Goal: Participate in discussion

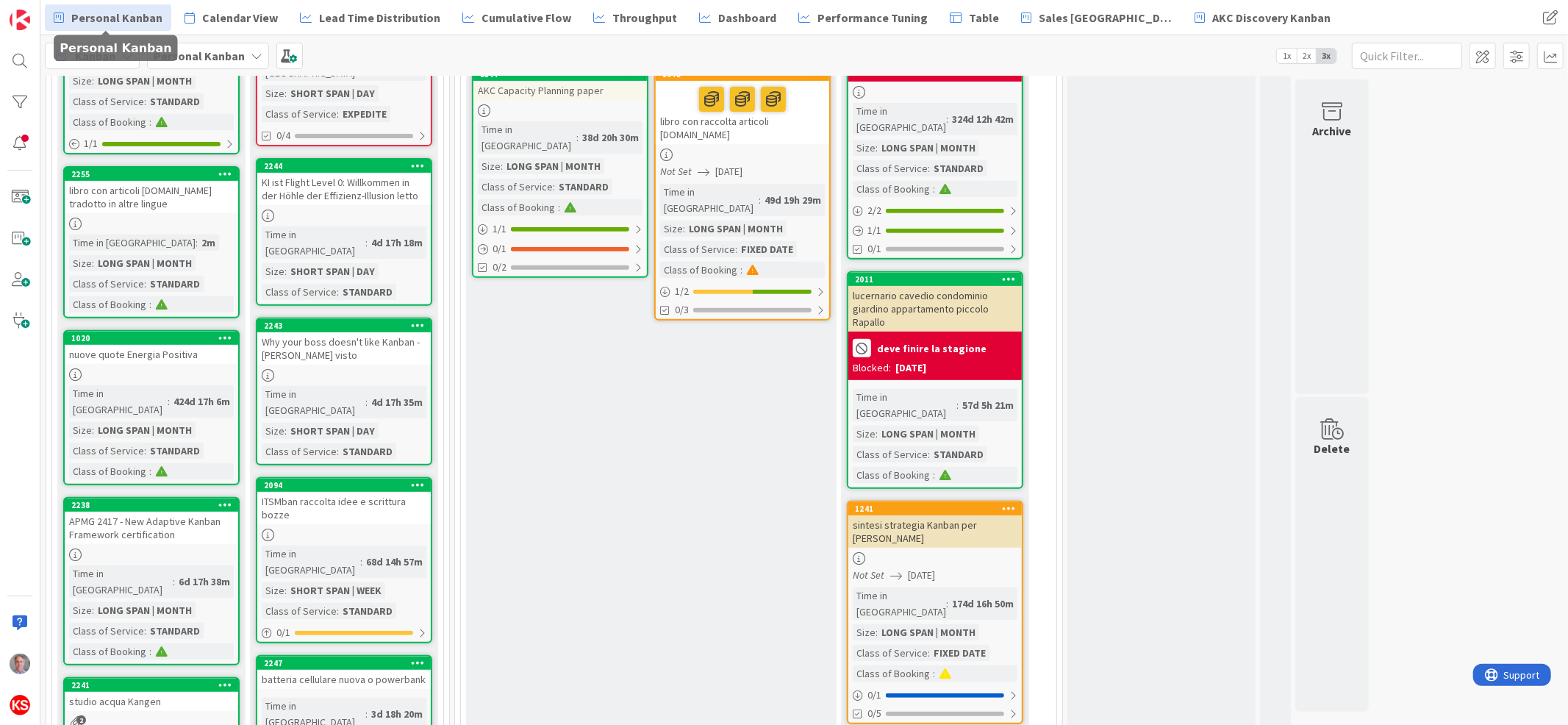
scroll to position [489, 0]
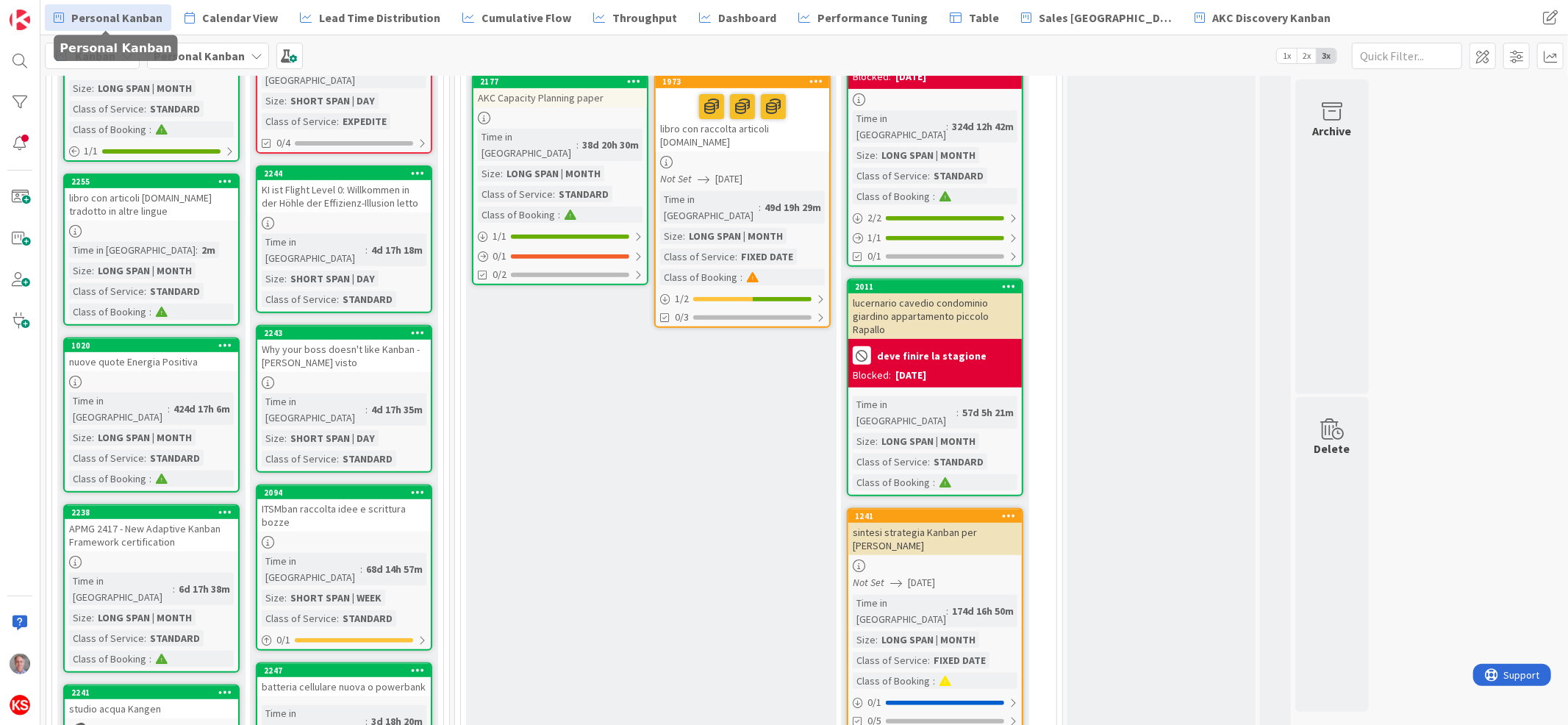
click at [804, 171] on div "Not Set [DATE]" at bounding box center [744, 179] width 169 height 16
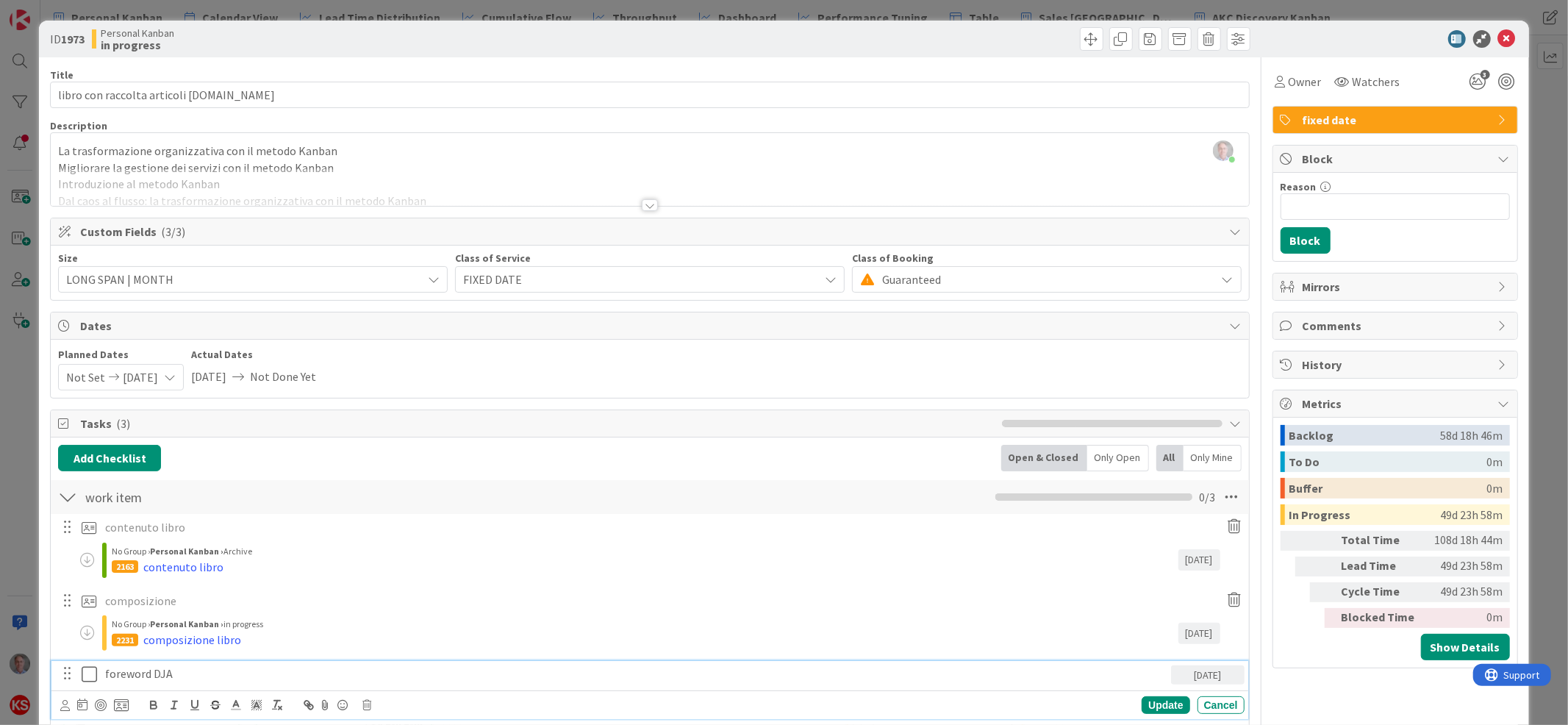
click at [91, 673] on icon at bounding box center [90, 675] width 16 height 17
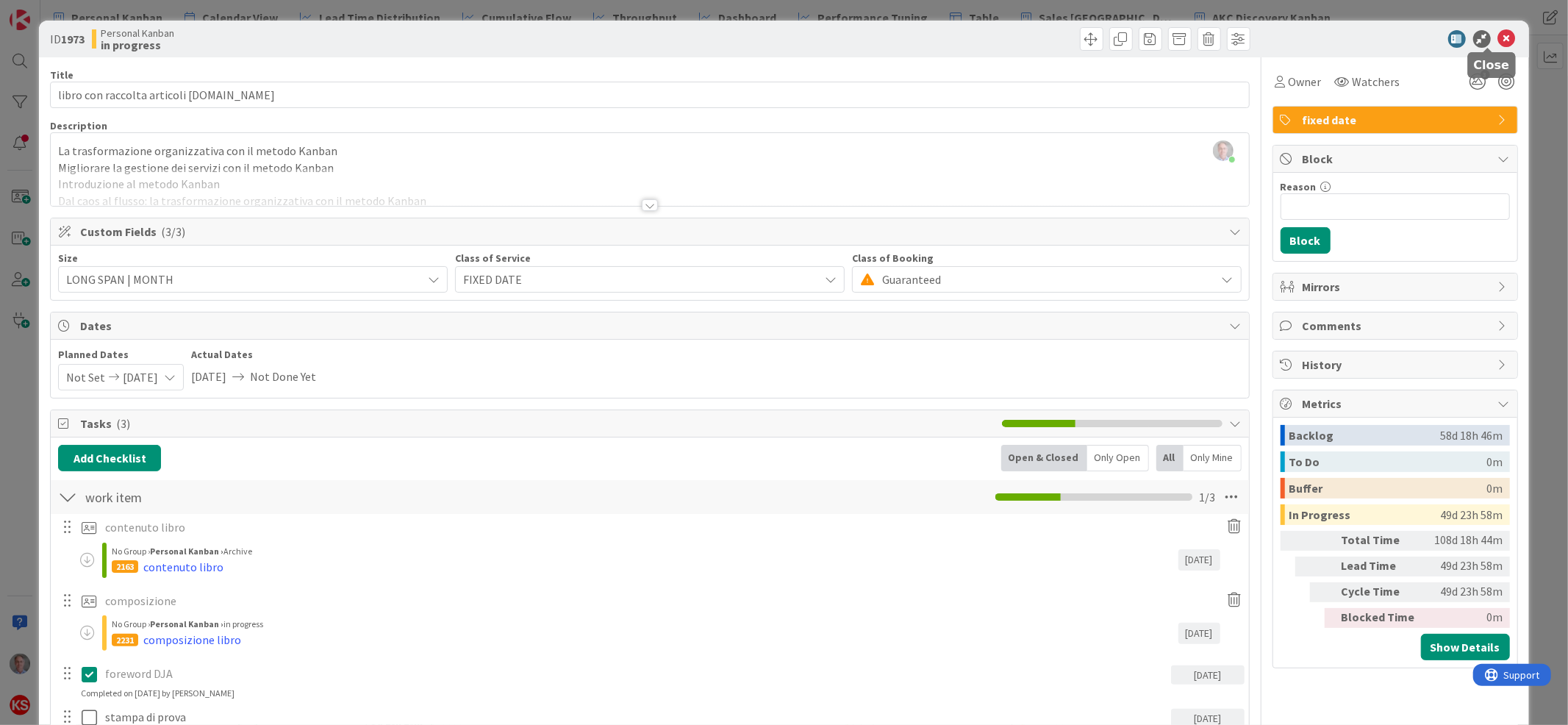
click at [1499, 35] on icon at bounding box center [1508, 38] width 17 height 17
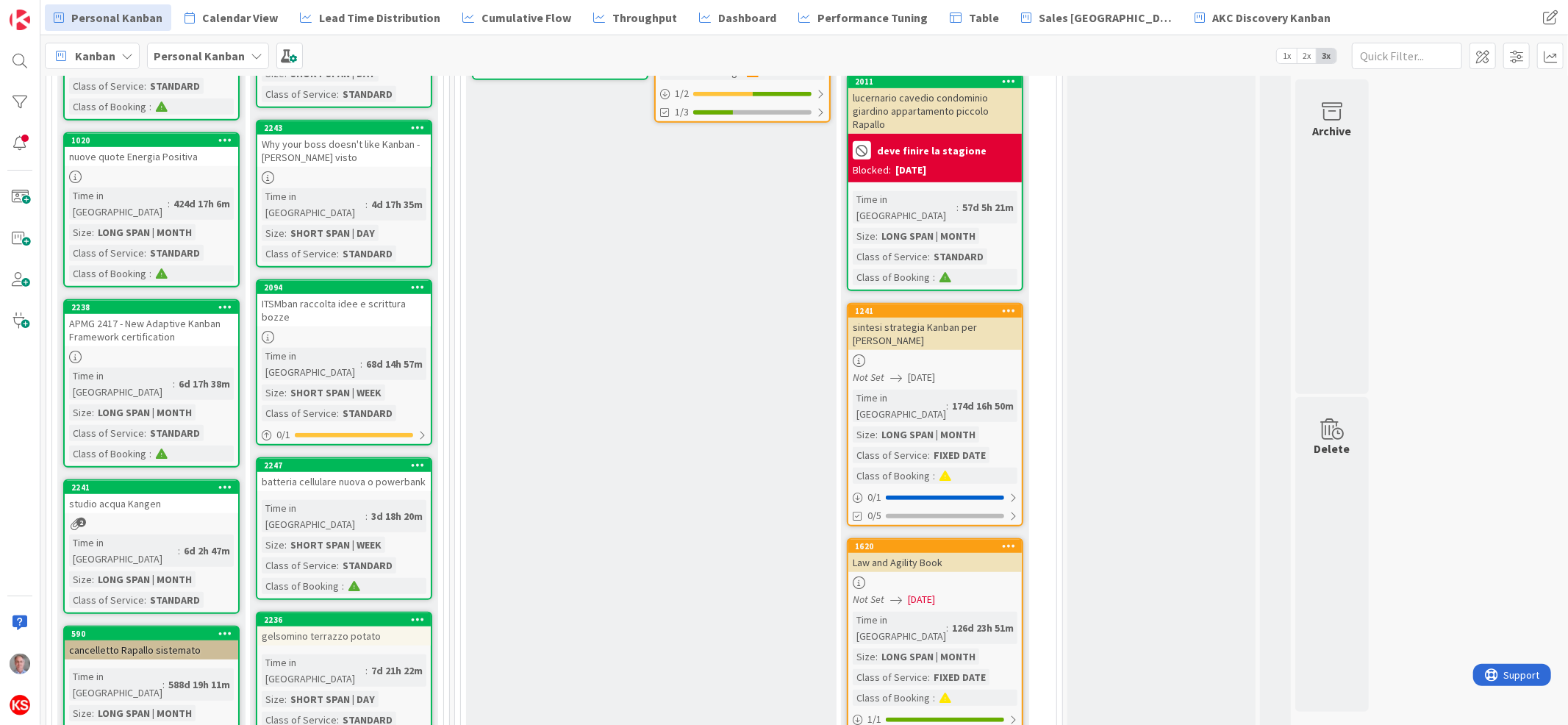
scroll to position [127, 0]
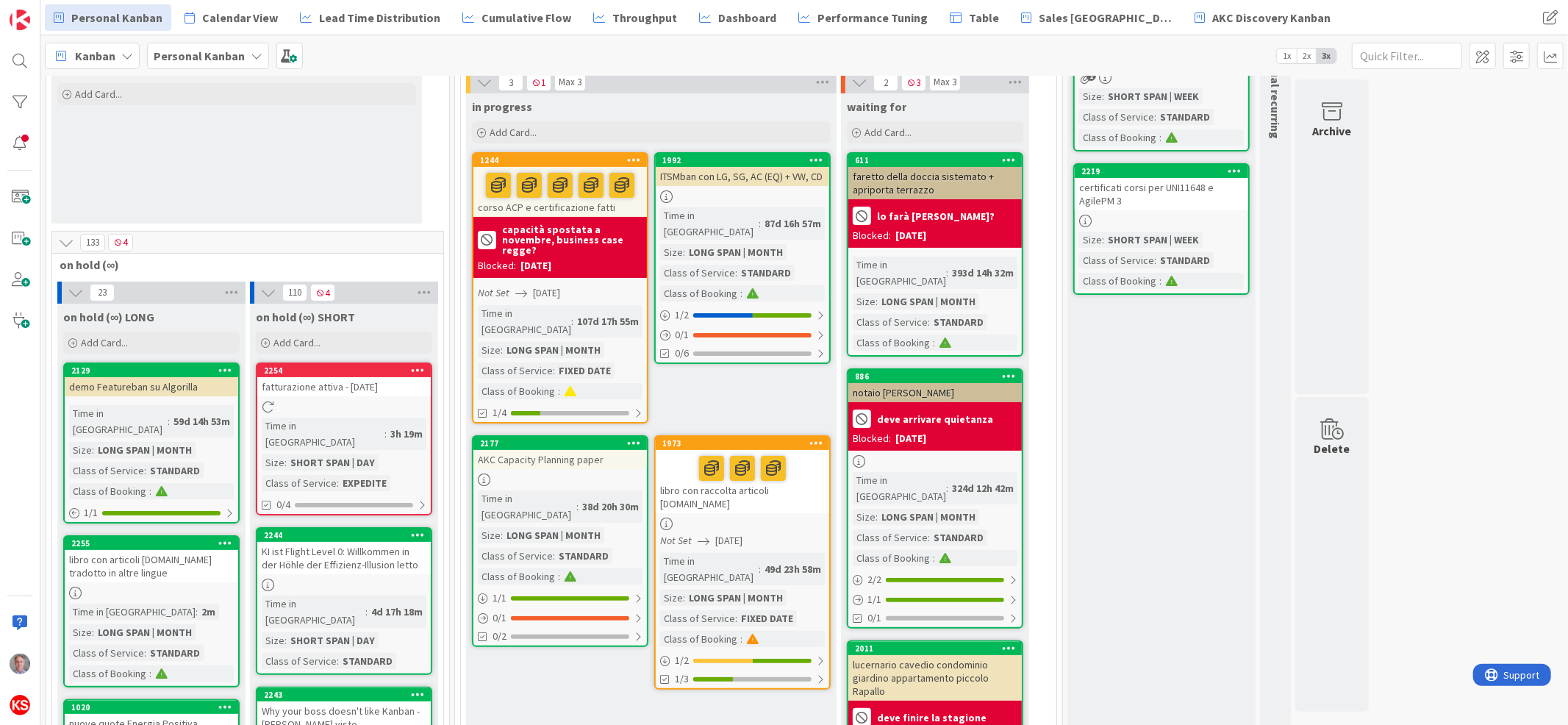
click at [810, 489] on div "1973 libro con raccolta articoli [DOMAIN_NAME] Not Set [DATE] Time in [GEOGRAPH…" at bounding box center [742, 562] width 177 height 254
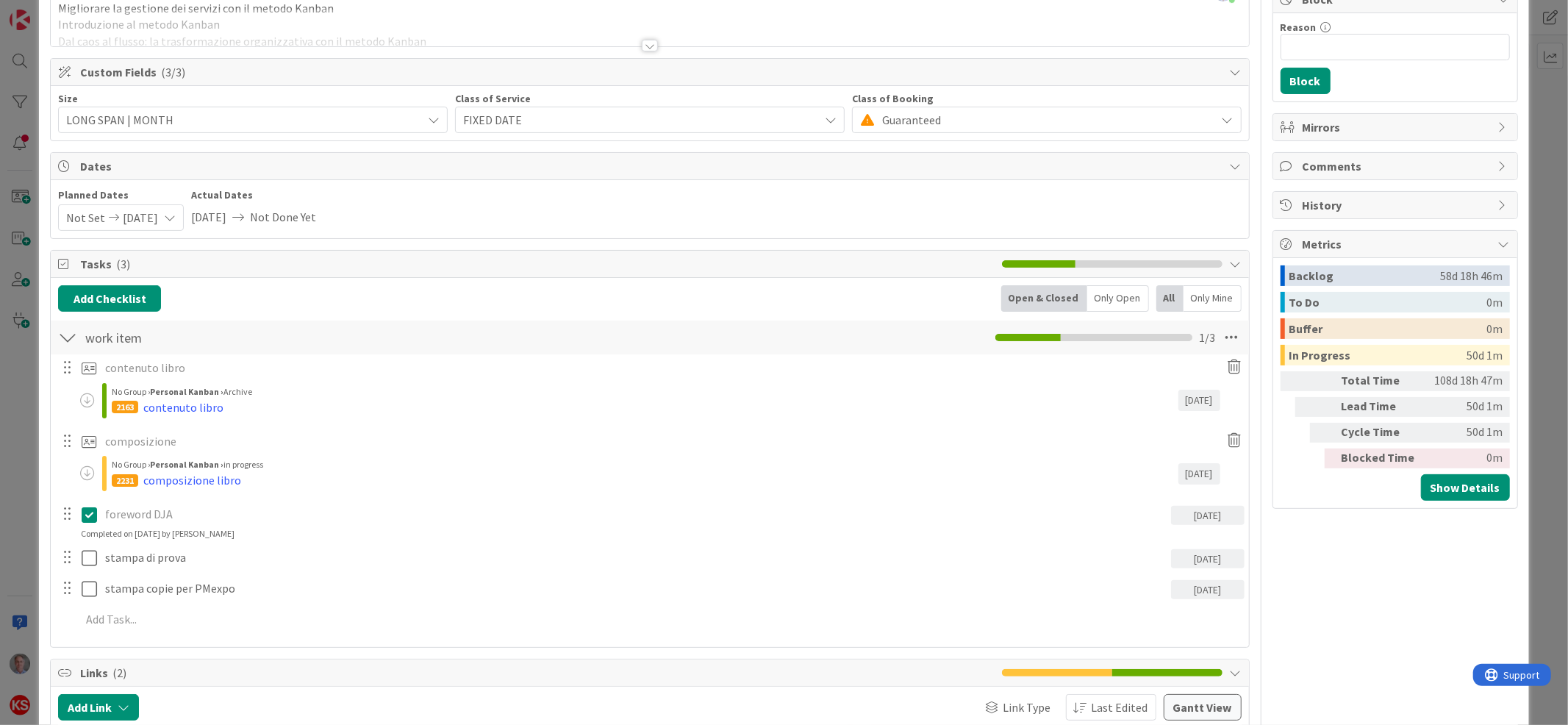
scroll to position [168, 0]
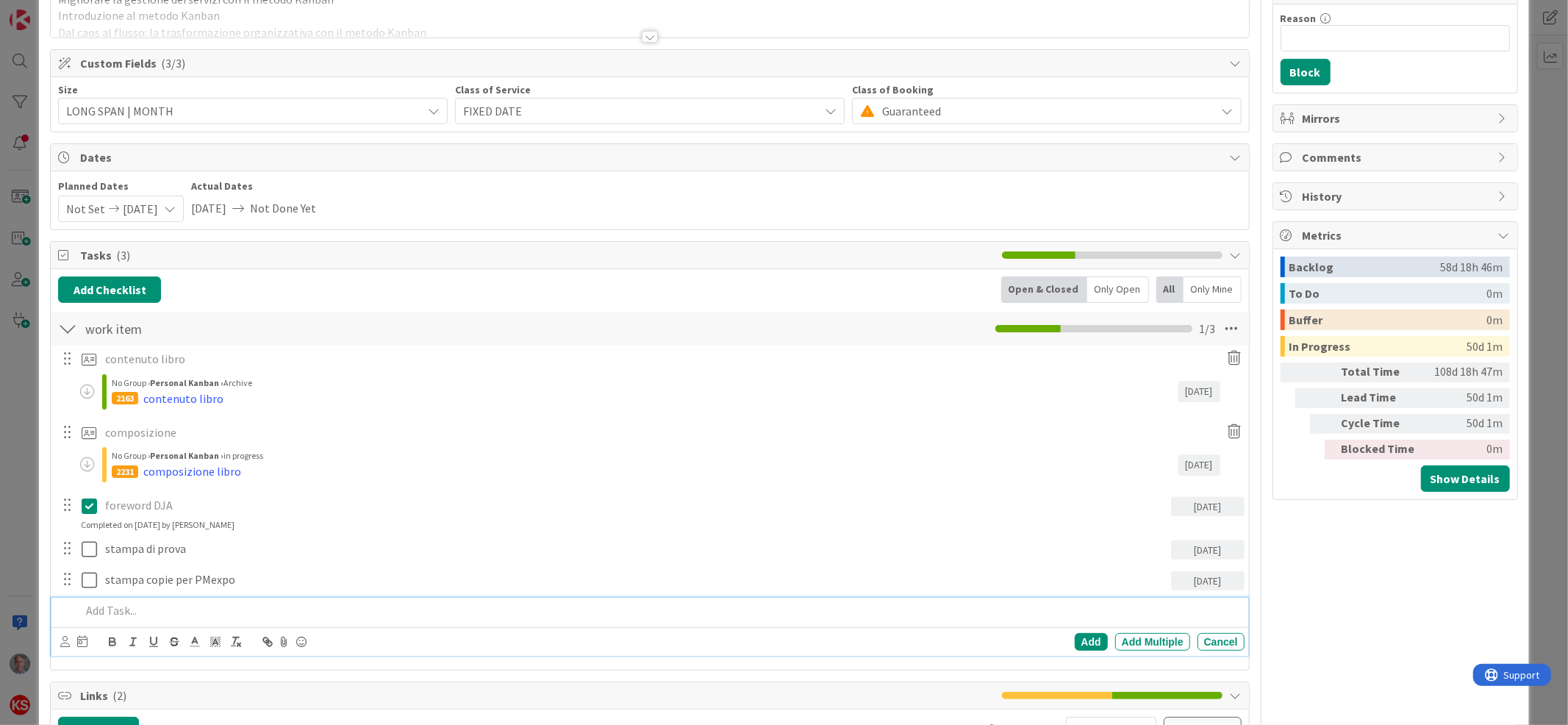
click at [104, 611] on p at bounding box center [660, 611] width 1157 height 17
click at [218, 614] on p "pubblicato su Kanban+" at bounding box center [660, 611] width 1157 height 17
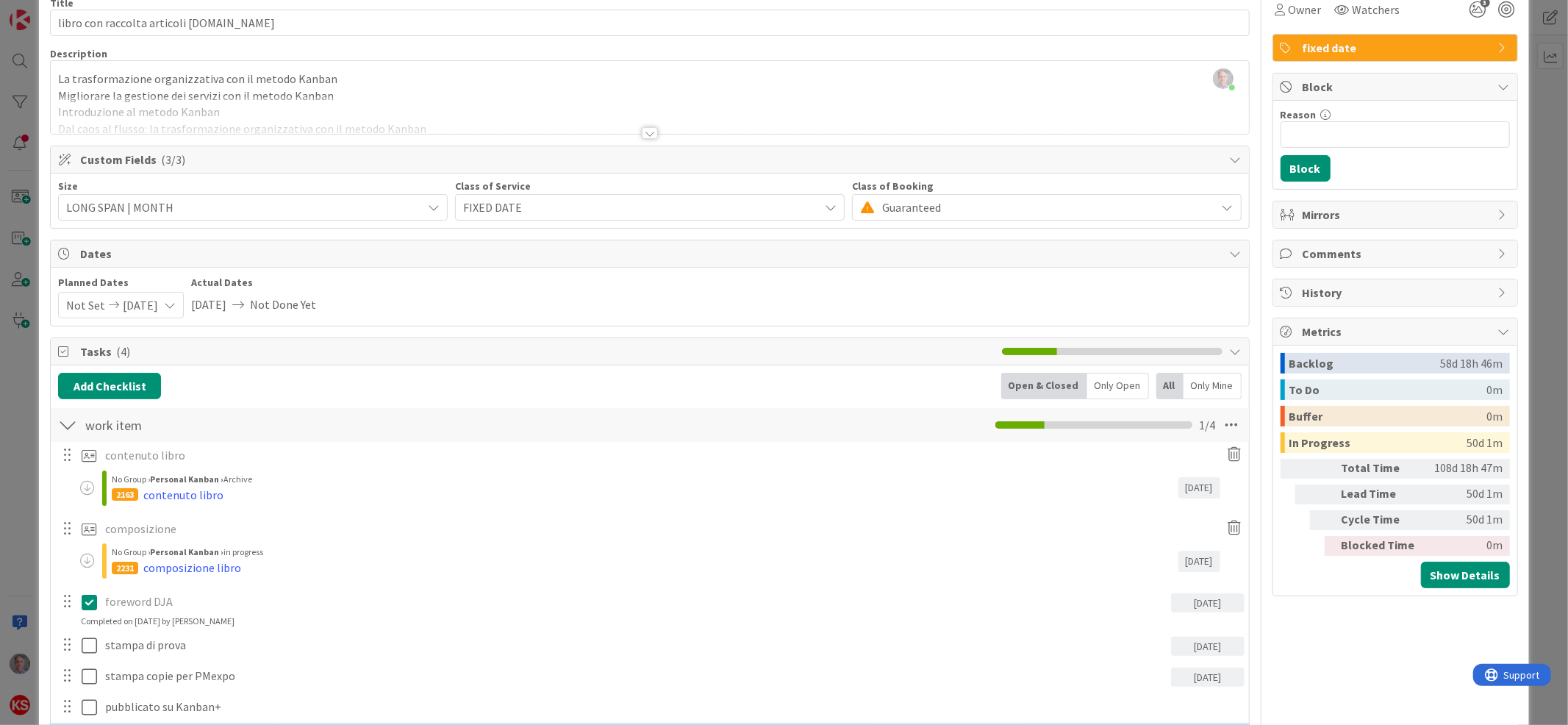
scroll to position [0, 0]
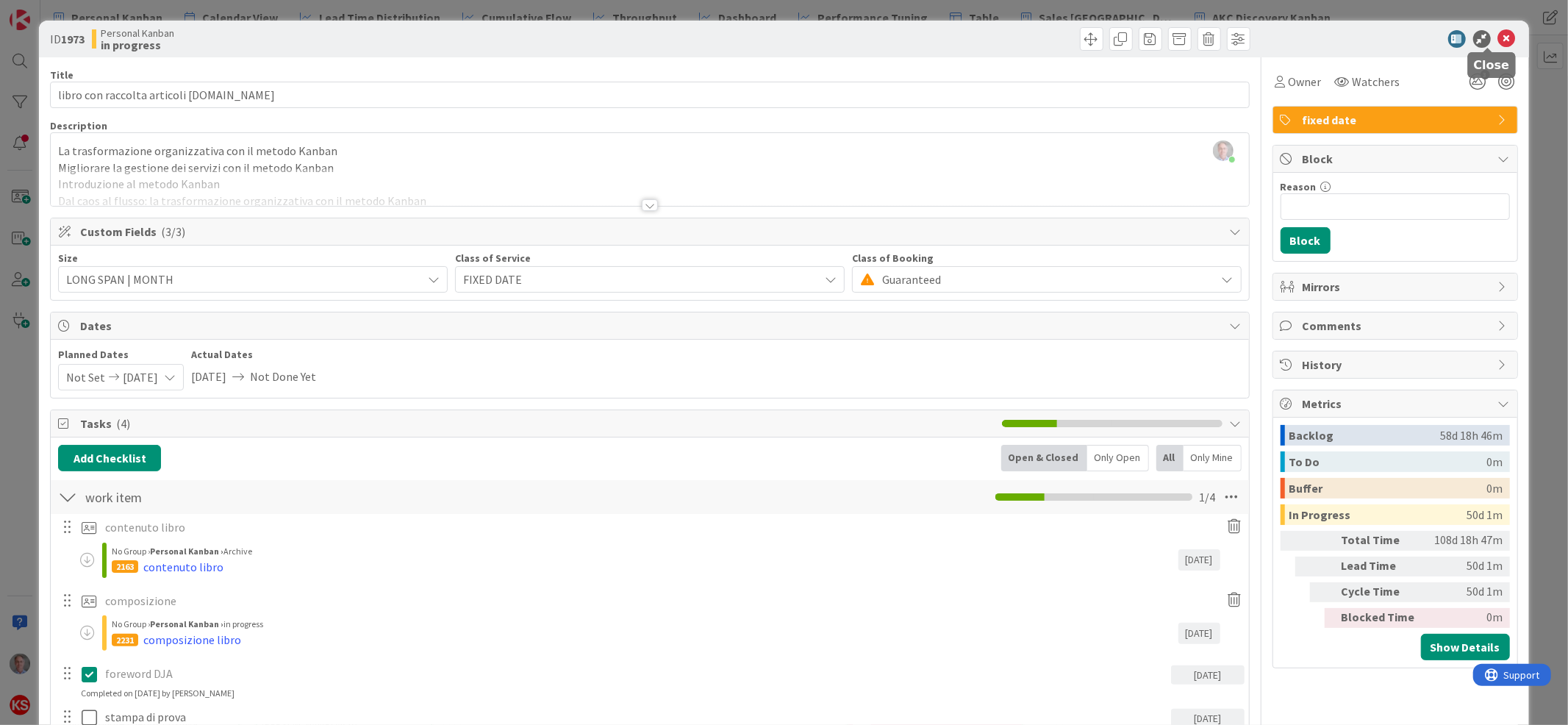
click at [1499, 32] on icon at bounding box center [1508, 38] width 17 height 17
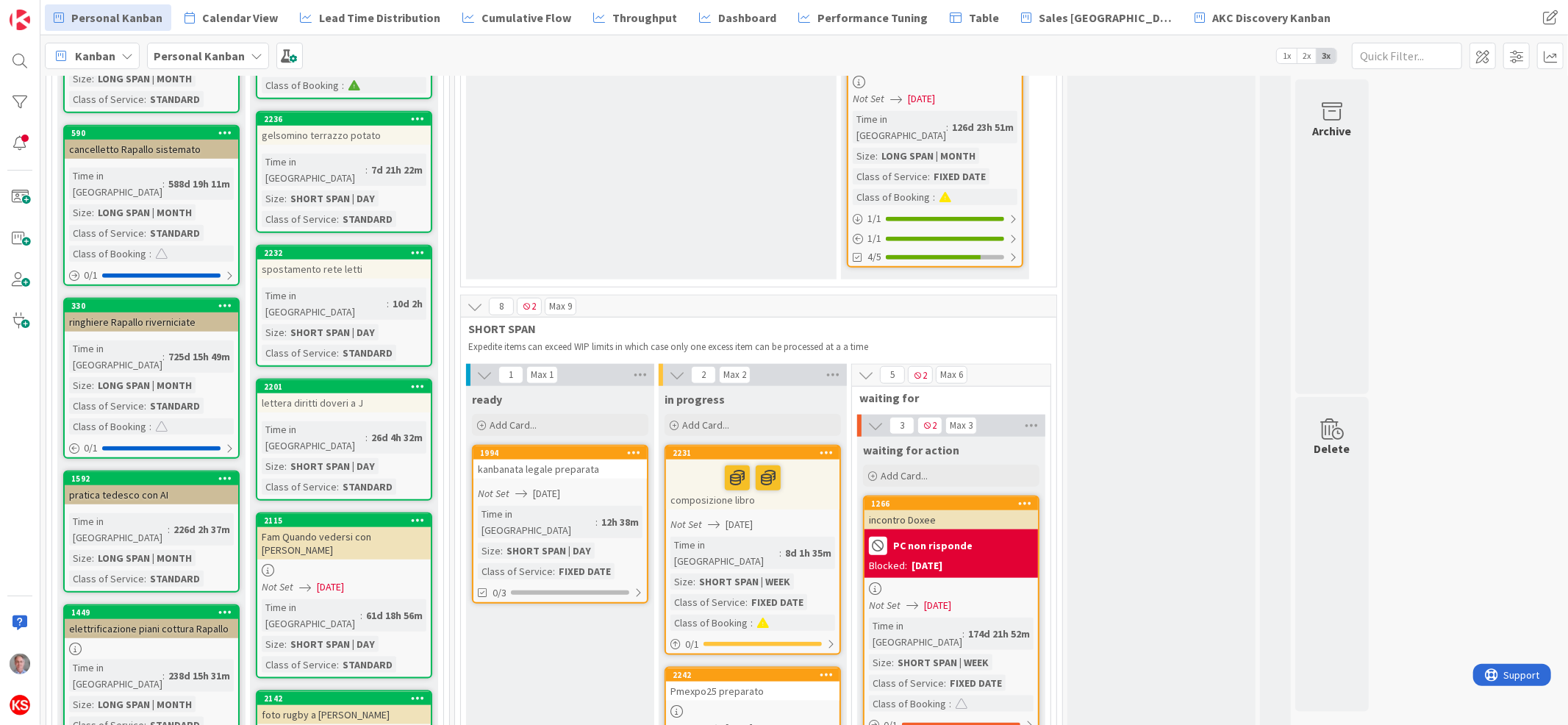
scroll to position [1199, 0]
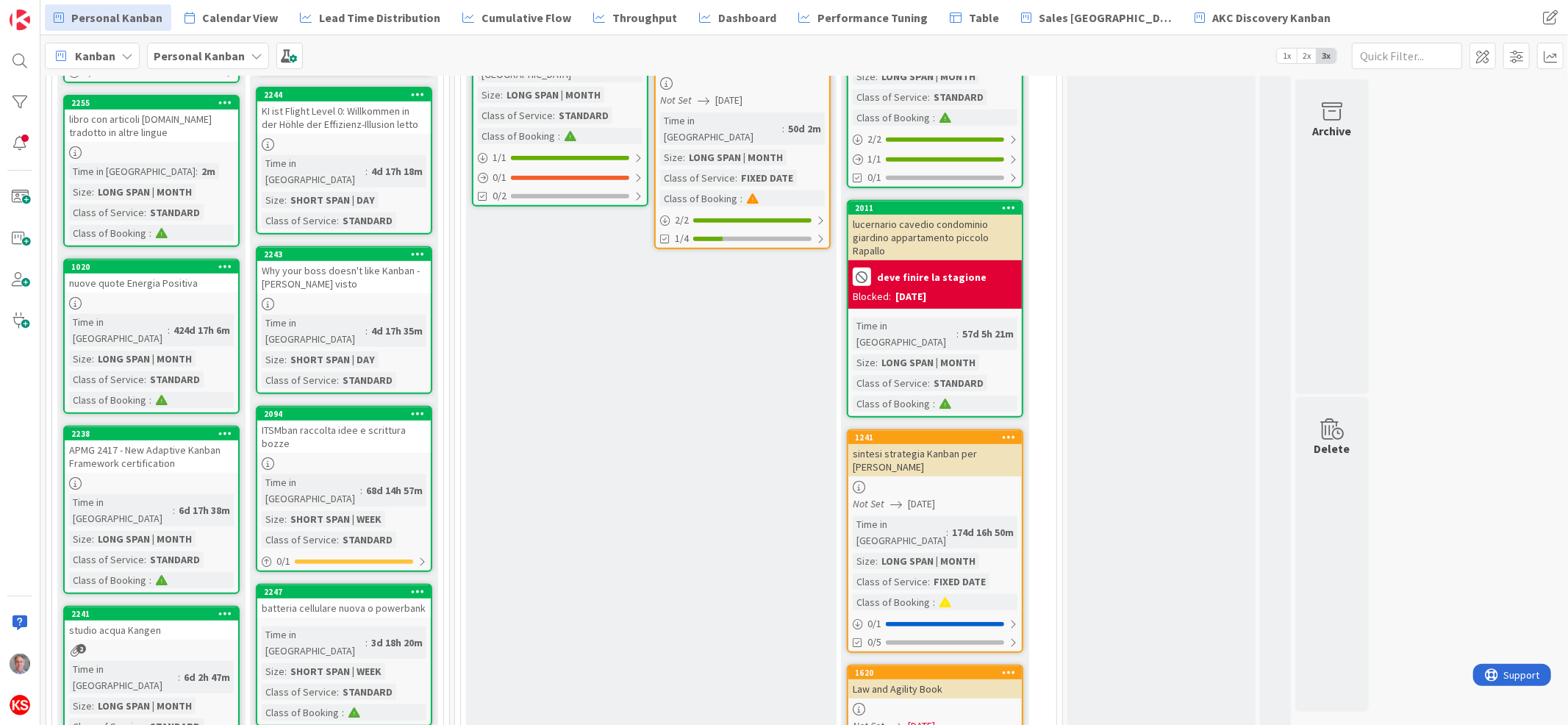
scroll to position [0, 0]
